Goal: Task Accomplishment & Management: Complete application form

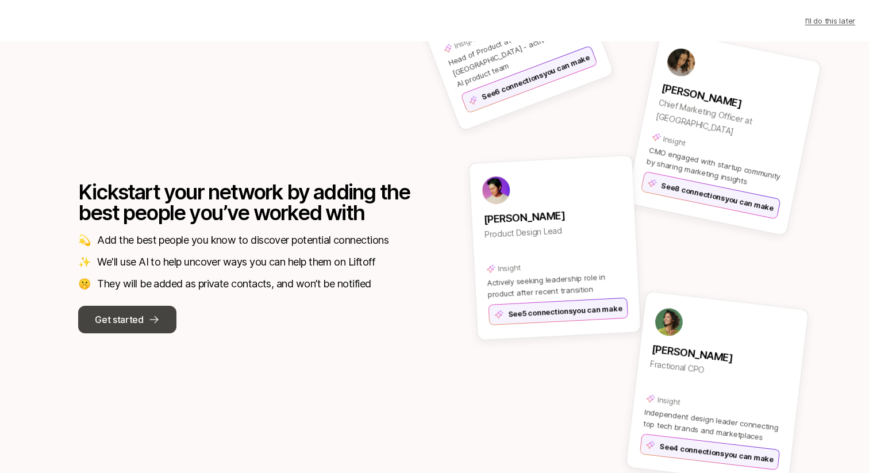
click at [144, 313] on button "Get started" at bounding box center [127, 320] width 98 height 28
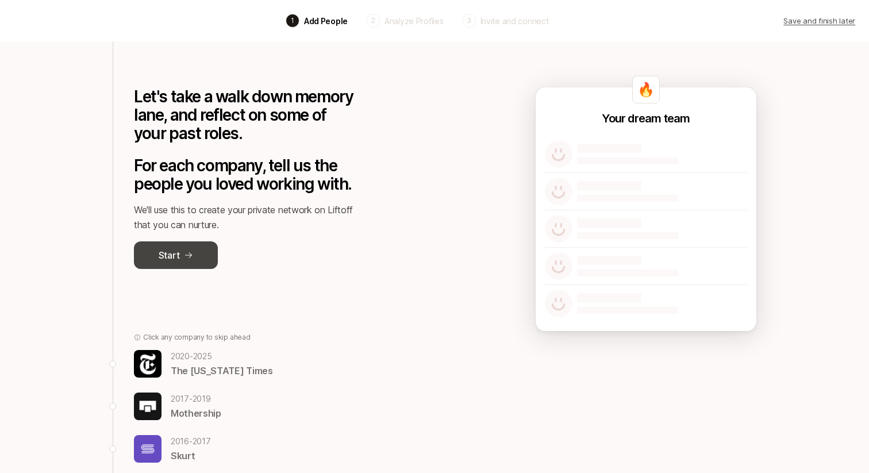
click at [173, 262] on p "Start" at bounding box center [169, 255] width 21 height 15
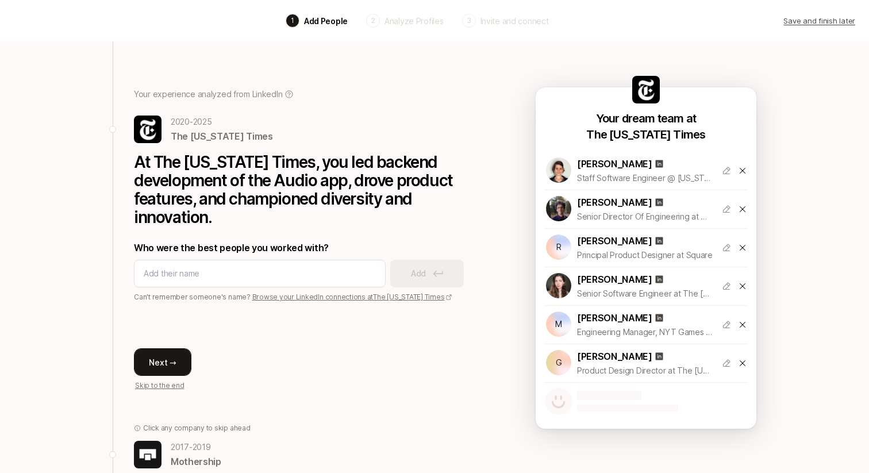
click at [164, 353] on button "Next →" at bounding box center [162, 362] width 57 height 28
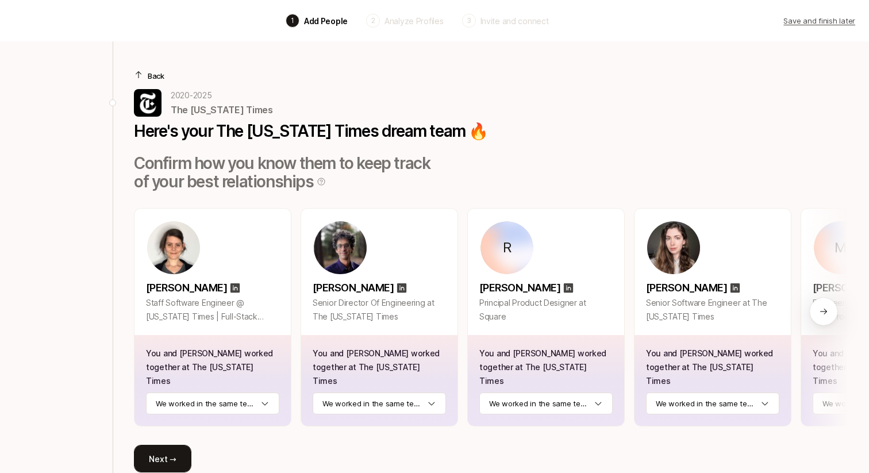
click at [169, 445] on button "Next →" at bounding box center [162, 459] width 57 height 28
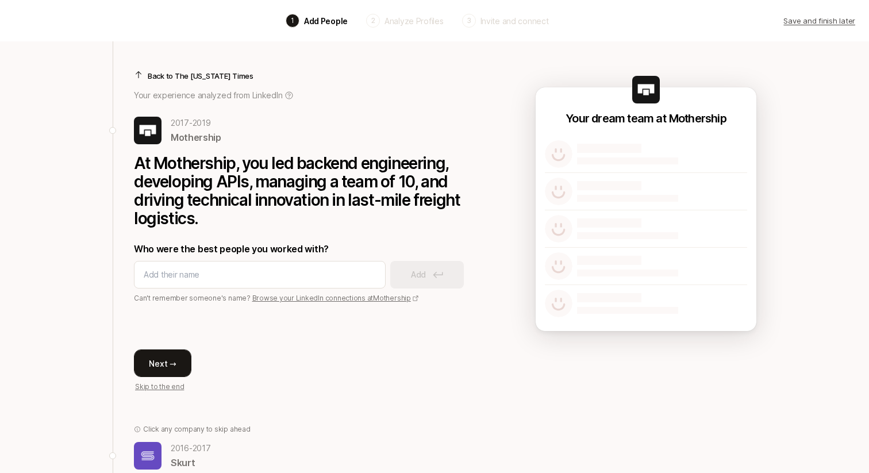
click at [168, 360] on button "Next →" at bounding box center [162, 363] width 57 height 28
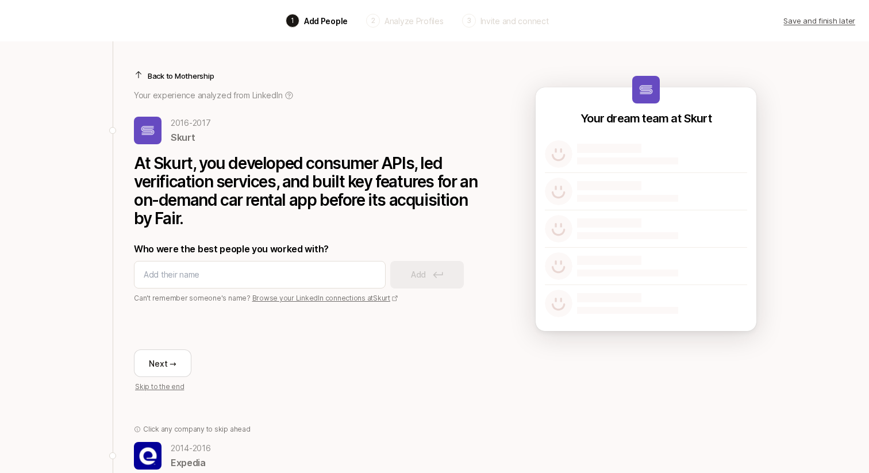
click at [172, 77] on p "Back to Mothership" at bounding box center [181, 75] width 66 height 11
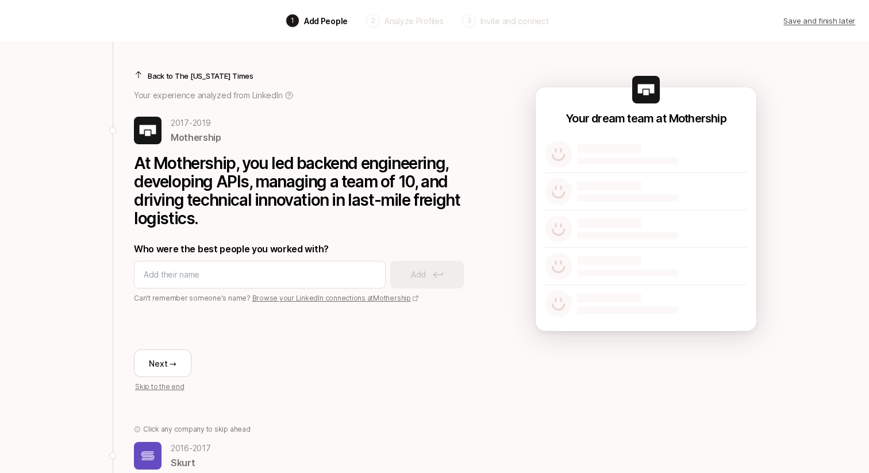
click at [172, 77] on p "Back to The New York Times" at bounding box center [201, 75] width 106 height 11
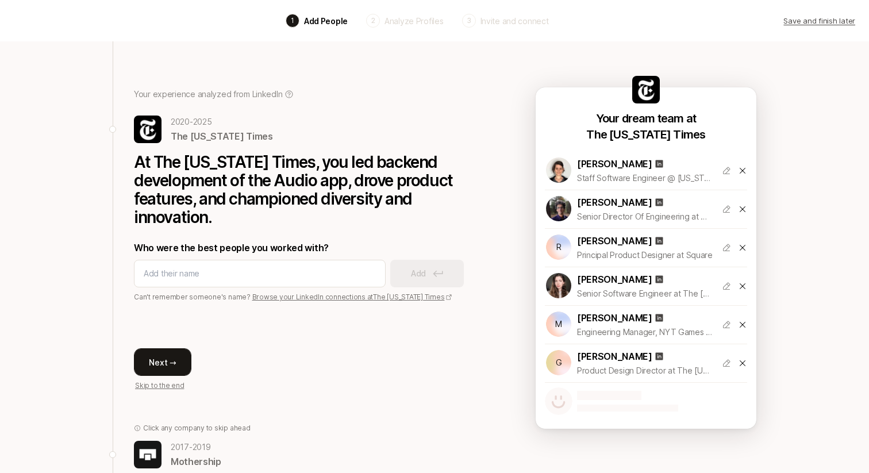
click at [172, 357] on button "Next →" at bounding box center [162, 362] width 57 height 28
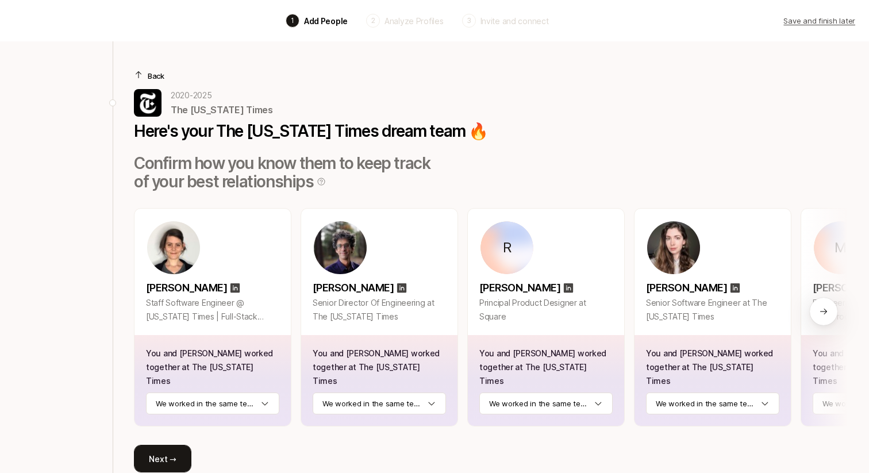
click at [171, 447] on button "Next →" at bounding box center [162, 459] width 57 height 28
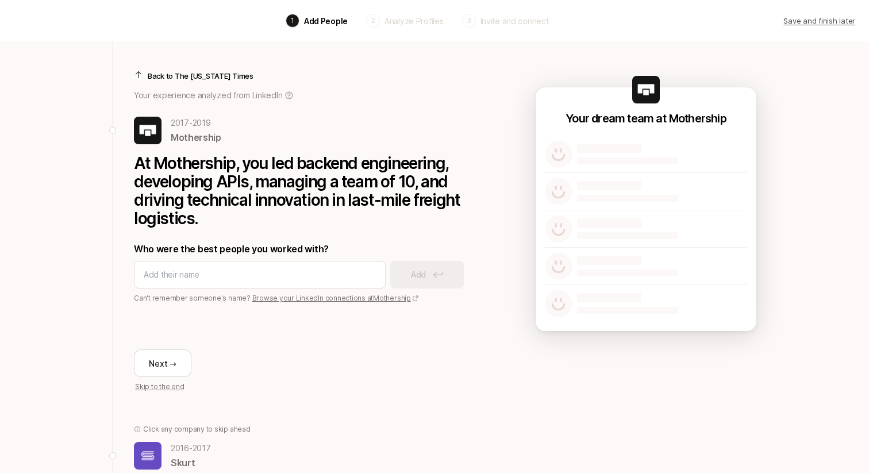
click at [181, 452] on p "2016 - 2017" at bounding box center [191, 448] width 40 height 14
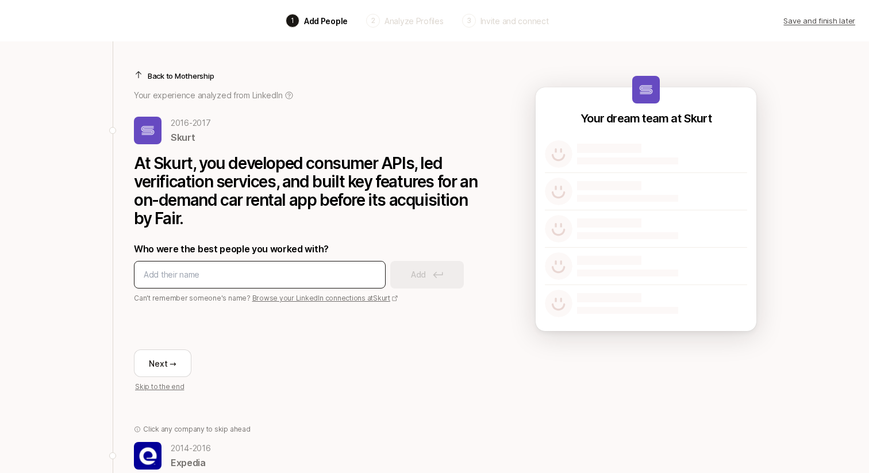
click at [244, 276] on input at bounding box center [260, 275] width 232 height 14
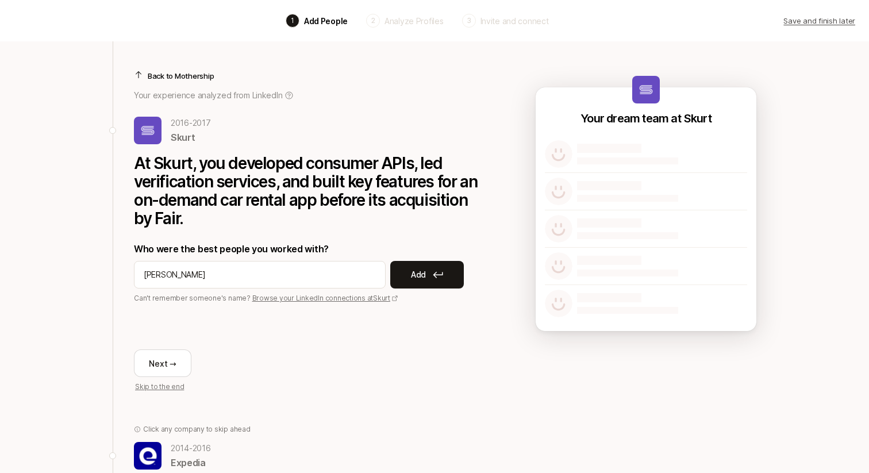
type input "Aaron Peck"
type input "harry hurst"
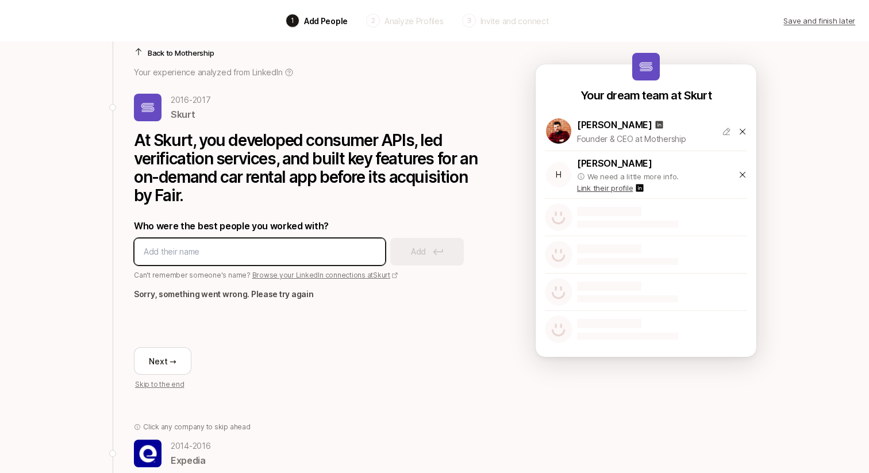
scroll to position [24, 0]
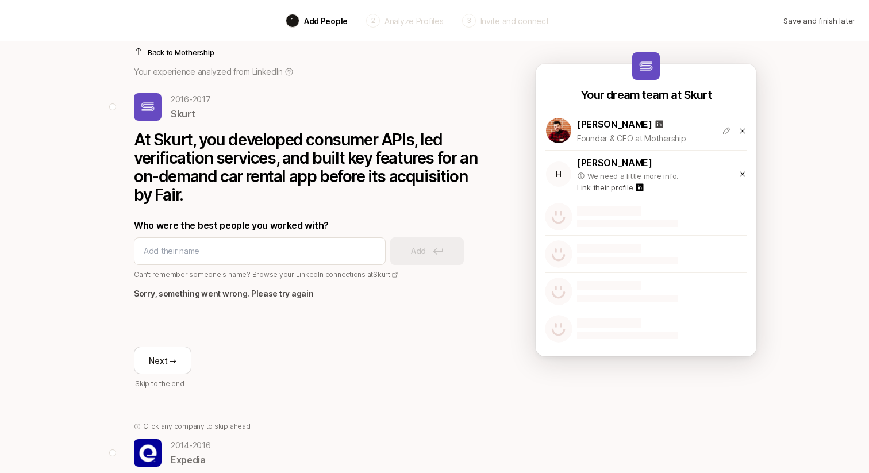
click at [101, 307] on div "Back 1 Add People 2 Analyze Profiles 3 Invite and connect Save and finish later…" at bounding box center [434, 296] width 869 height 640
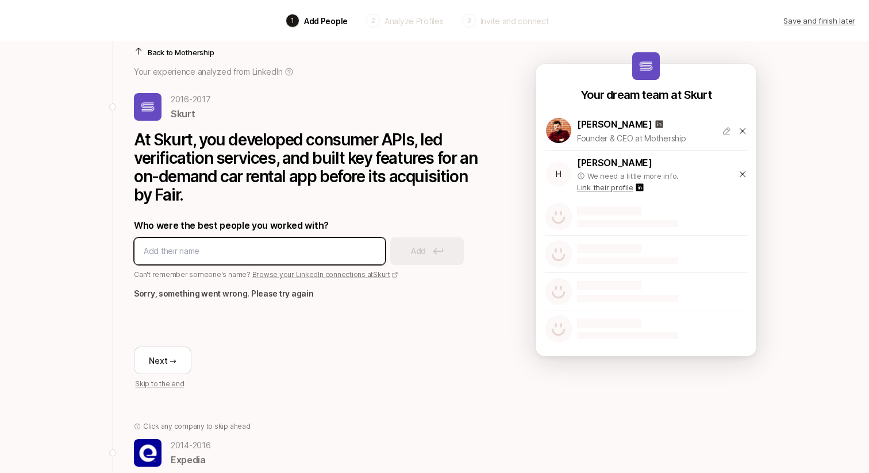
click at [260, 249] on input at bounding box center [260, 251] width 232 height 14
type input "josh mangel"
type input "michael"
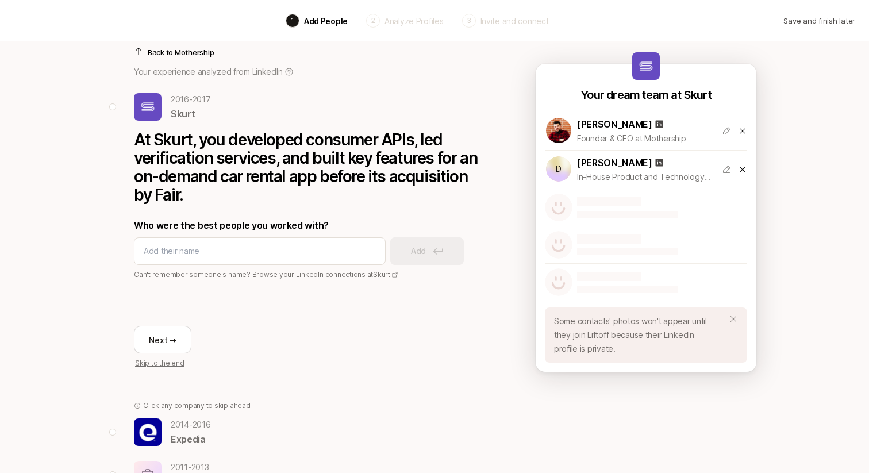
click at [201, 51] on p "Back to Mothership" at bounding box center [181, 52] width 66 height 11
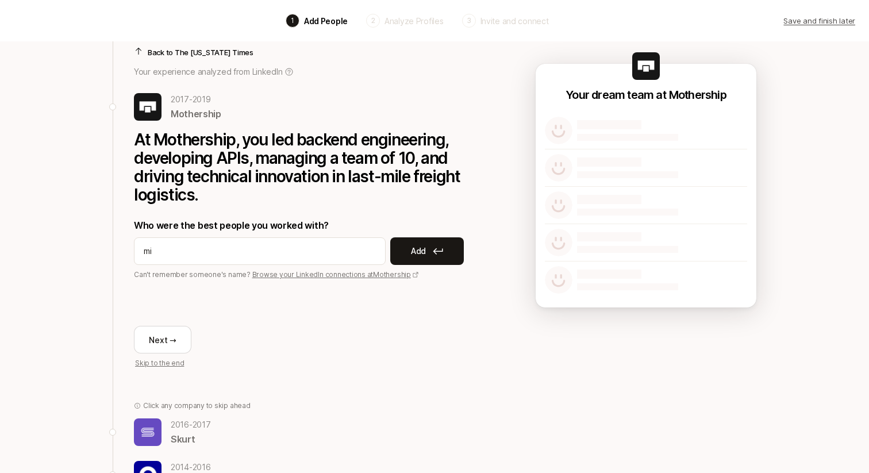
type input "mi"
click at [187, 51] on p "Back to The New York Times" at bounding box center [201, 52] width 106 height 11
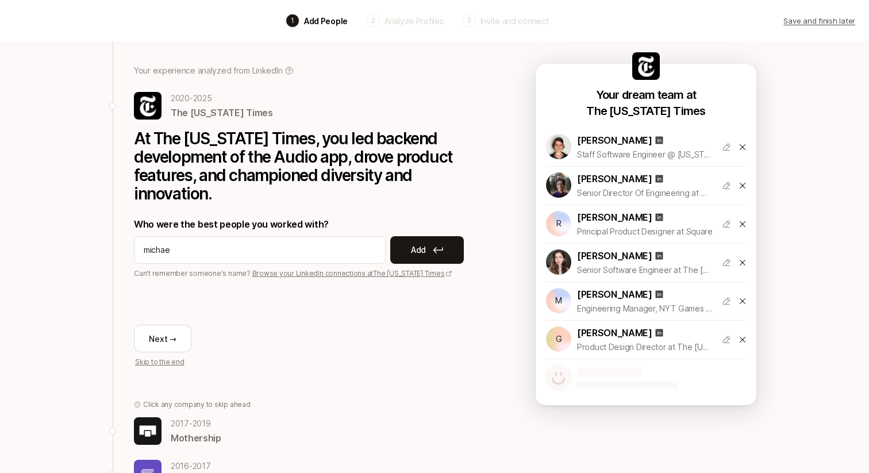
type input "michael"
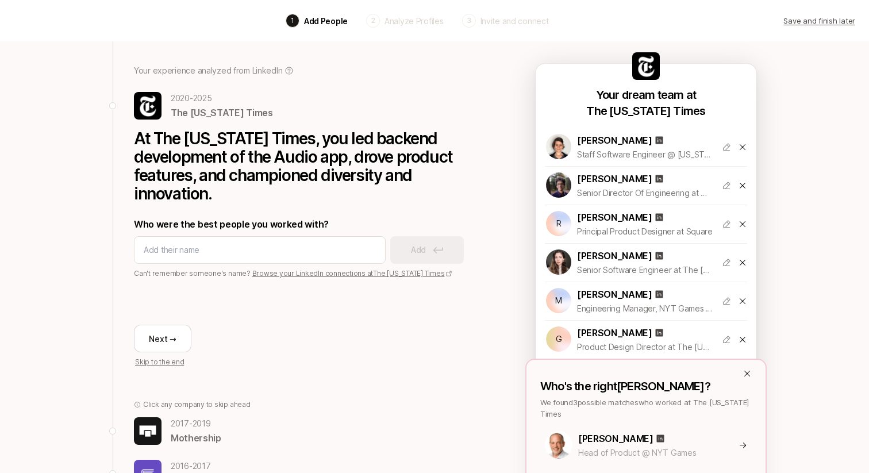
scroll to position [224, 0]
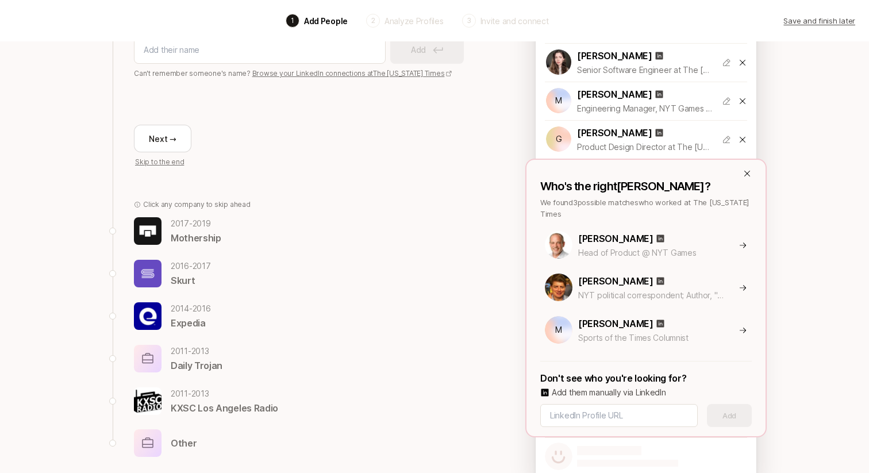
click at [567, 391] on p "Add them manually via LinkedIn" at bounding box center [609, 393] width 114 height 14
click at [590, 418] on input at bounding box center [619, 416] width 138 height 14
click at [591, 417] on input at bounding box center [619, 416] width 138 height 14
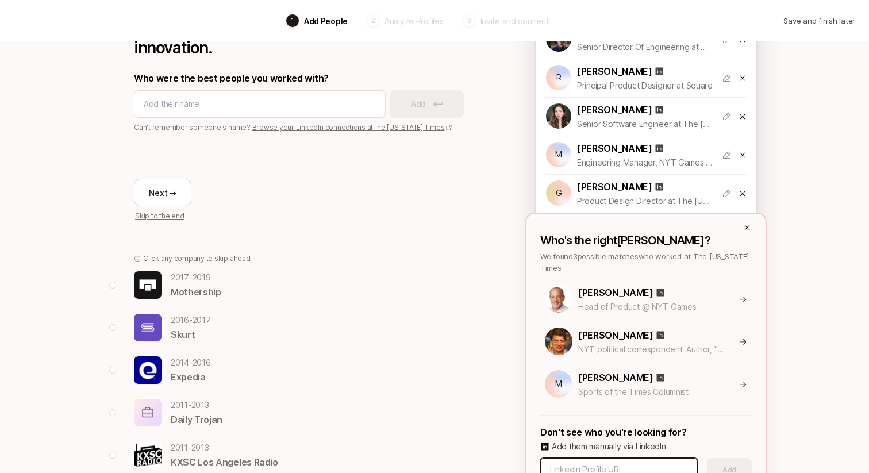
scroll to position [166, 0]
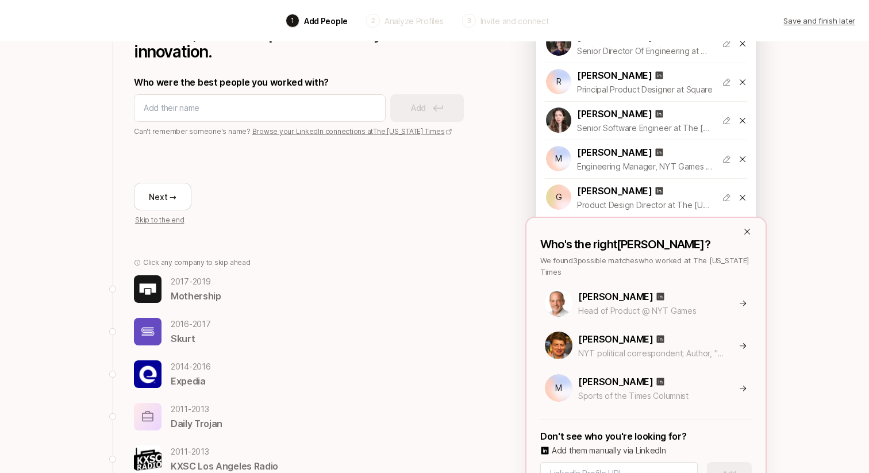
click at [745, 231] on icon at bounding box center [747, 231] width 9 height 9
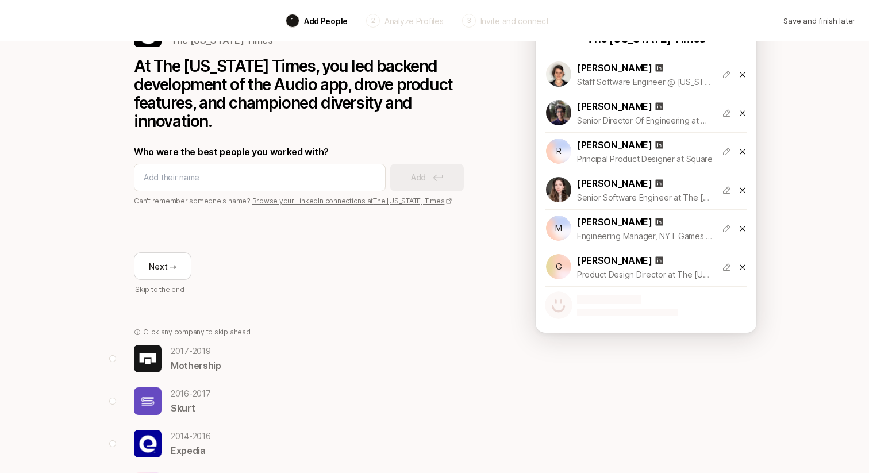
scroll to position [0, 0]
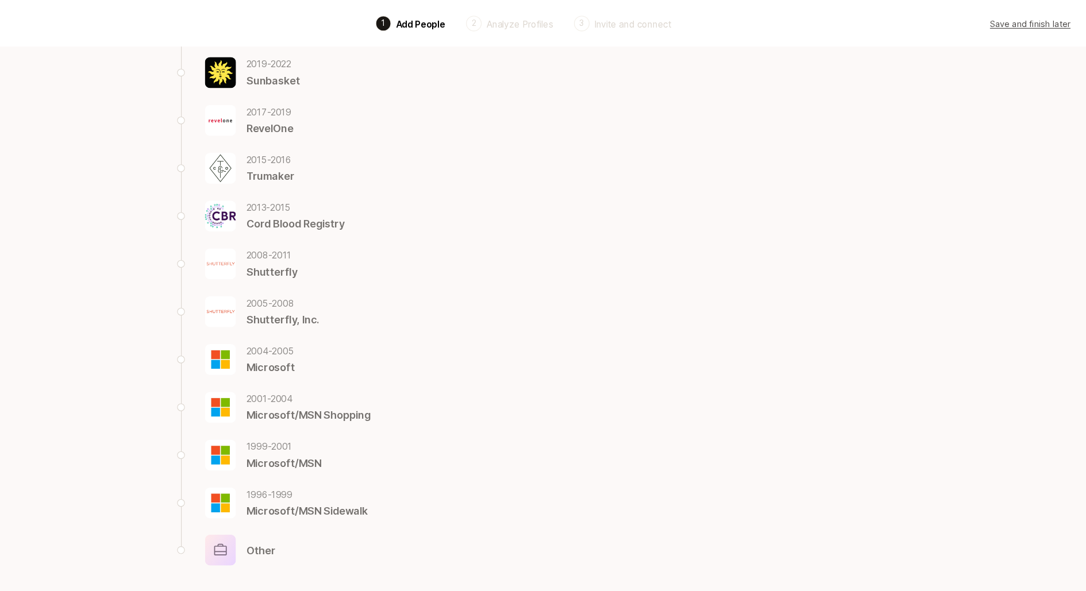
scroll to position [276, 0]
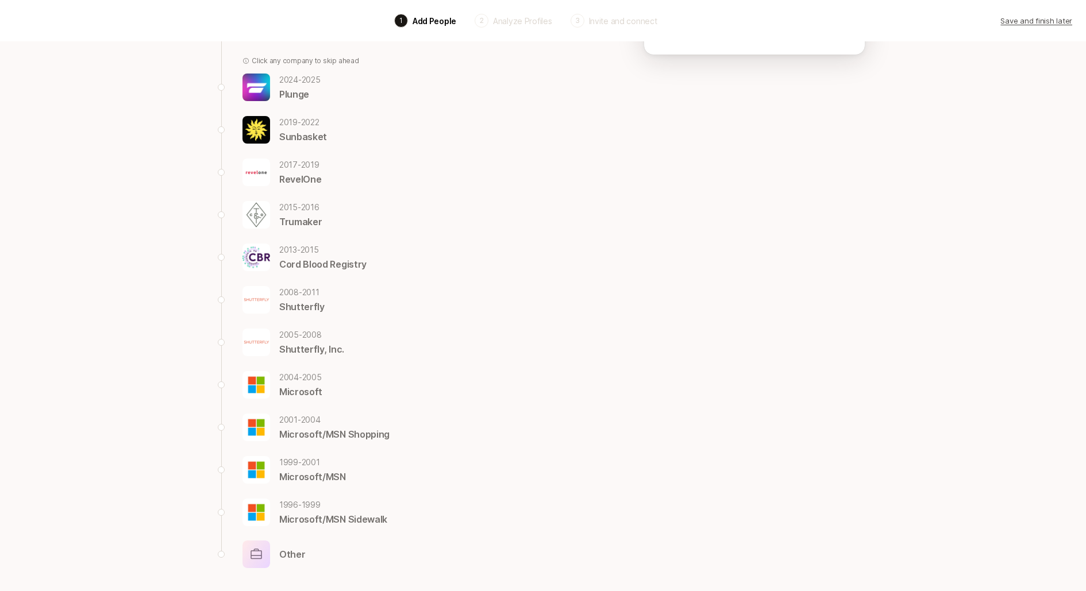
click at [605, 122] on div "Let's take a walk down memory lane, and reflect on some of your past roles. For…" at bounding box center [543, 178] width 662 height 826
